Goal: Information Seeking & Learning: Check status

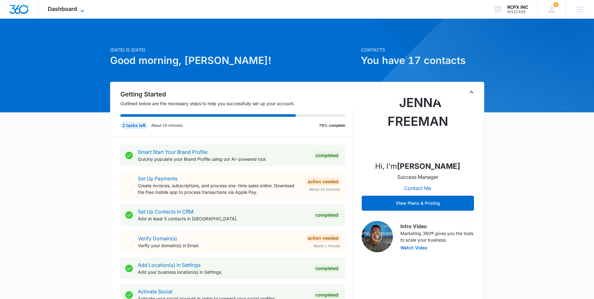
click at [68, 8] on span "Dashboard" at bounding box center [62, 9] width 29 height 7
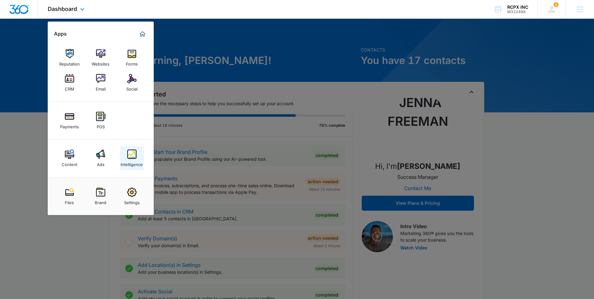
click at [132, 160] on div "Intelligence" at bounding box center [132, 163] width 22 height 8
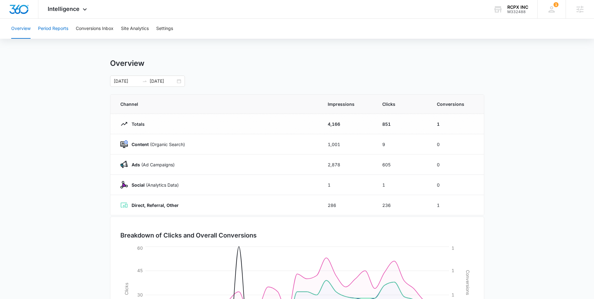
click at [47, 29] on button "Period Reports" at bounding box center [53, 29] width 30 height 20
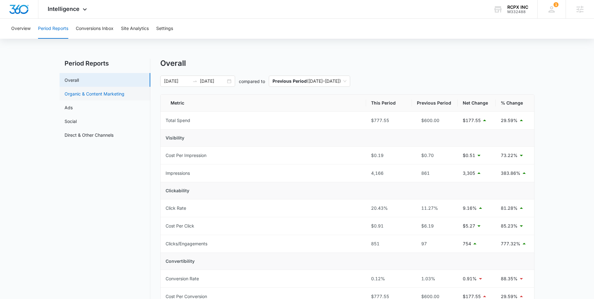
click at [86, 97] on link "Organic & Content Marketing" at bounding box center [95, 93] width 60 height 7
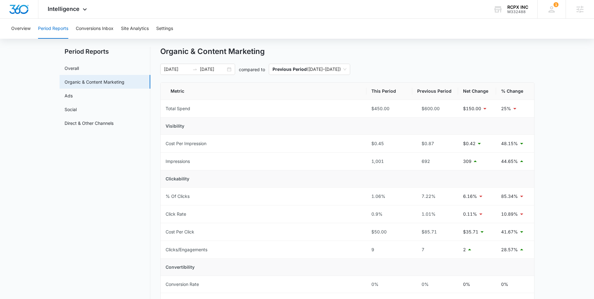
scroll to position [23, 0]
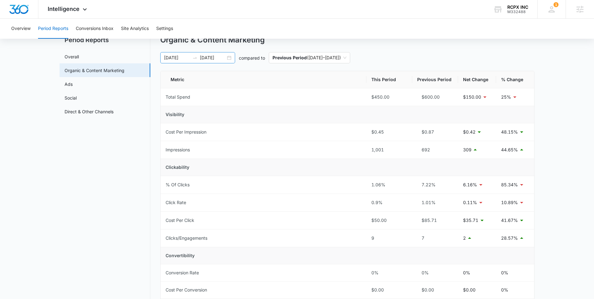
click at [226, 60] on div "[DATE] [DATE]" at bounding box center [197, 57] width 75 height 11
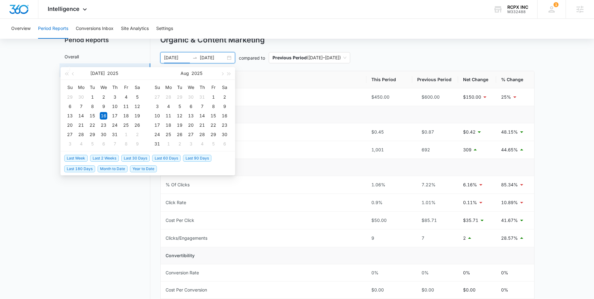
click at [134, 158] on span "Last 30 Days" at bounding box center [135, 158] width 28 height 7
type input "[DATE]"
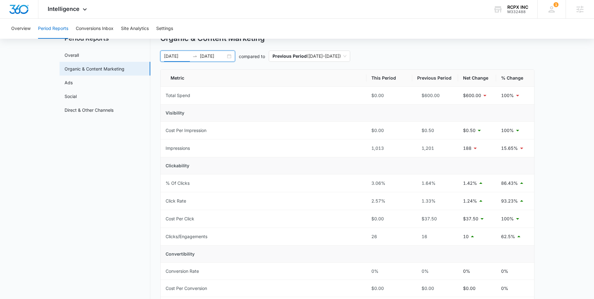
scroll to position [0, 0]
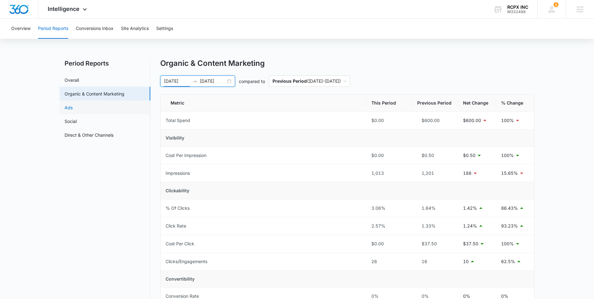
click at [73, 107] on link "Ads" at bounding box center [69, 107] width 8 height 7
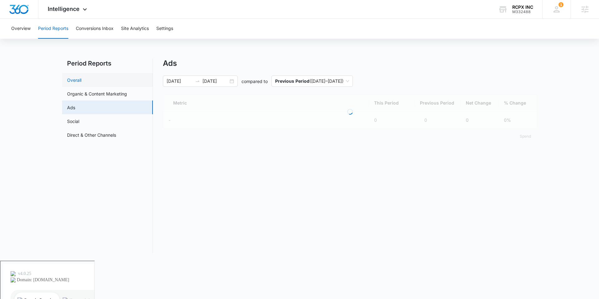
click at [77, 77] on link "Overall" at bounding box center [74, 80] width 14 height 7
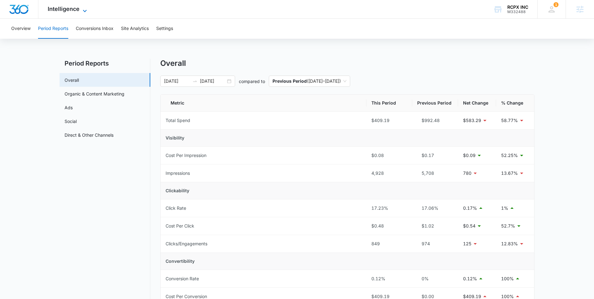
click at [66, 6] on span "Intelligence" at bounding box center [64, 9] width 32 height 7
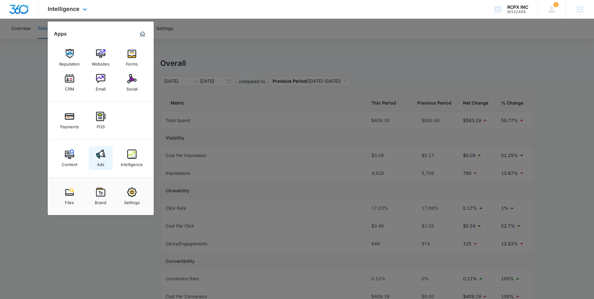
click at [98, 150] on img at bounding box center [100, 153] width 9 height 9
